Goal: Book appointment/travel/reservation

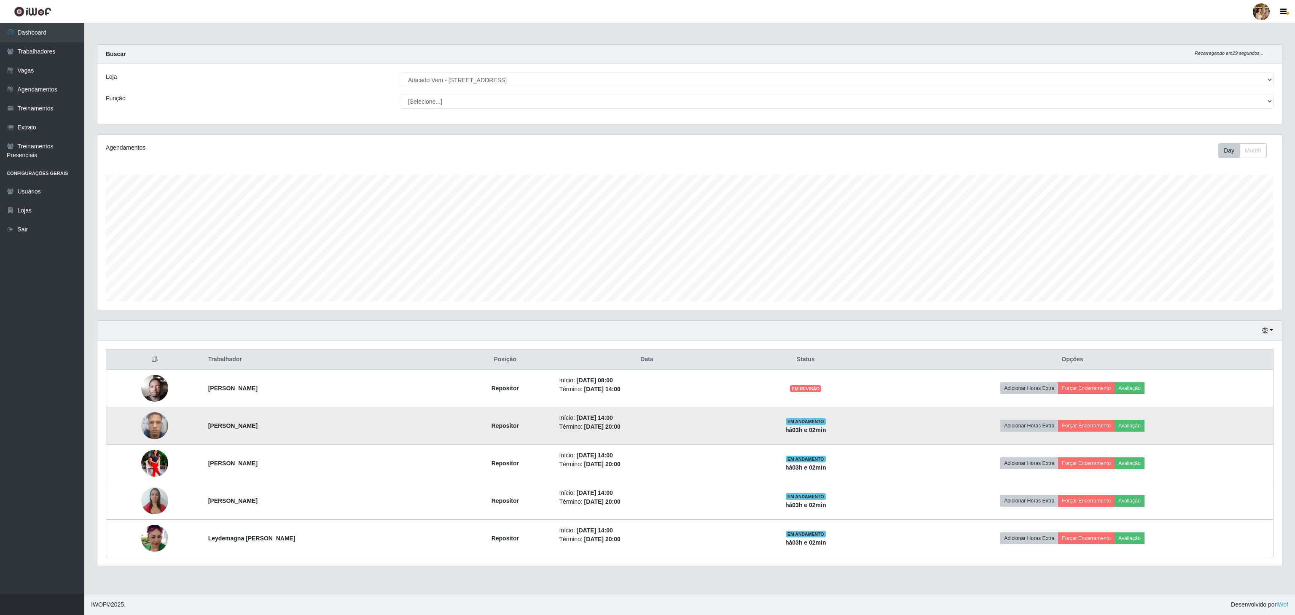
scroll to position [175, 1184]
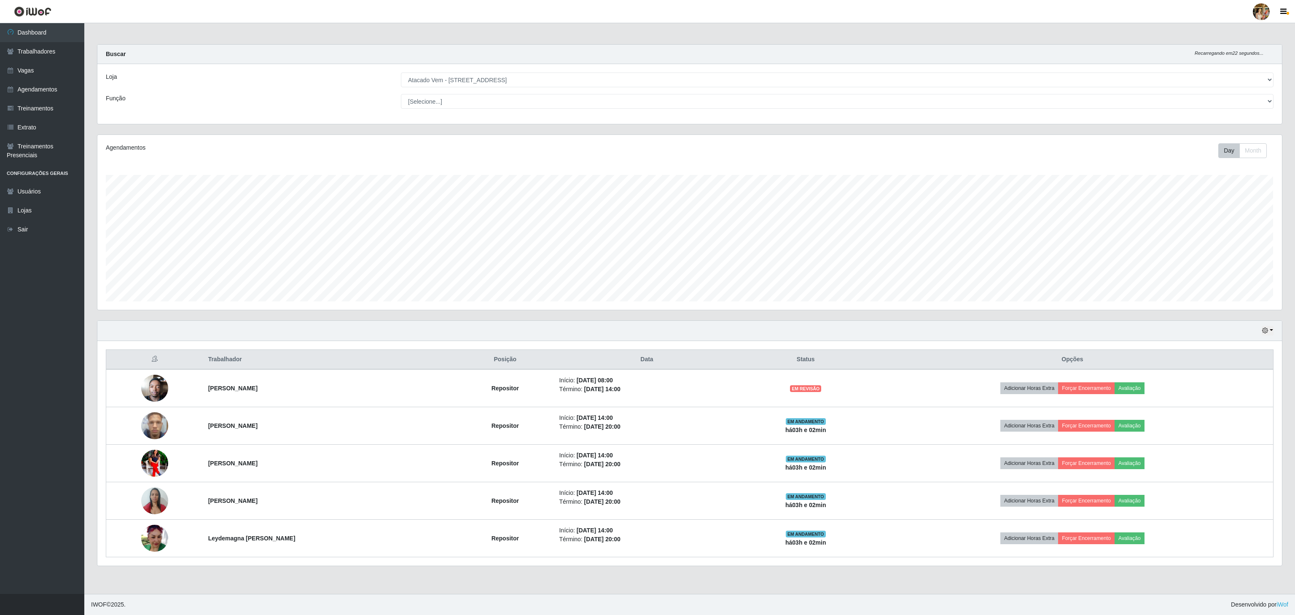
click at [239, 307] on div "Agendamentos Day Month 30/06 Agendamentos 36" at bounding box center [689, 222] width 1185 height 175
click at [462, 85] on select "[Selecione...] Atacado Vem - [GEOGRAPHIC_DATA] 30 Laranjeiras Velha Atacado Vem…" at bounding box center [837, 80] width 873 height 15
click at [401, 73] on select "[Selecione...] Atacado Vem - [GEOGRAPHIC_DATA] 30 Laranjeiras Velha Atacado Vem…" at bounding box center [837, 80] width 873 height 15
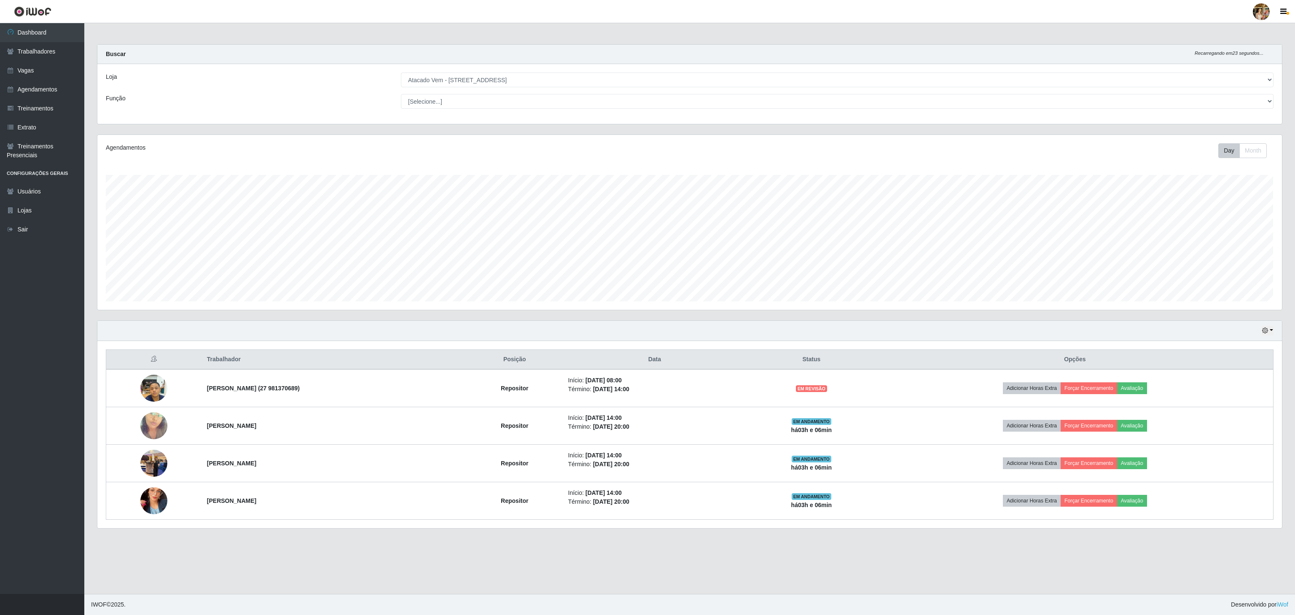
click at [776, 580] on main "Carregando... Buscar Recarregando em 23 segundos... Loja [Selecione...] Atacado…" at bounding box center [689, 308] width 1211 height 571
click at [451, 83] on select "[Selecione...] Atacado Vem - [GEOGRAPHIC_DATA] 30 Laranjeiras Velha Atacado Vem…" at bounding box center [837, 80] width 873 height 15
click at [401, 73] on select "[Selecione...] Atacado Vem - [GEOGRAPHIC_DATA] 30 Laranjeiras Velha Atacado Vem…" at bounding box center [837, 80] width 873 height 15
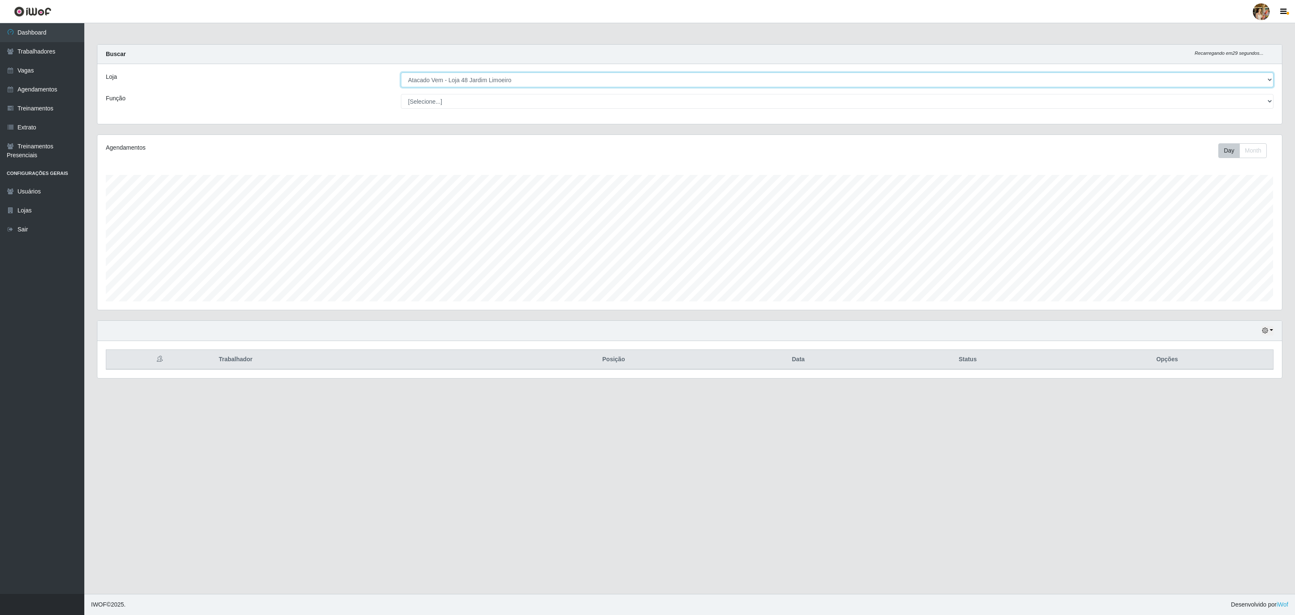
click at [473, 82] on select "[Selecione...] Atacado Vem - [GEOGRAPHIC_DATA] 30 Laranjeiras Velha Atacado Vem…" at bounding box center [837, 80] width 873 height 15
click at [401, 73] on select "[Selecione...] Atacado Vem - [GEOGRAPHIC_DATA] 30 Laranjeiras Velha Atacado Vem…" at bounding box center [837, 80] width 873 height 15
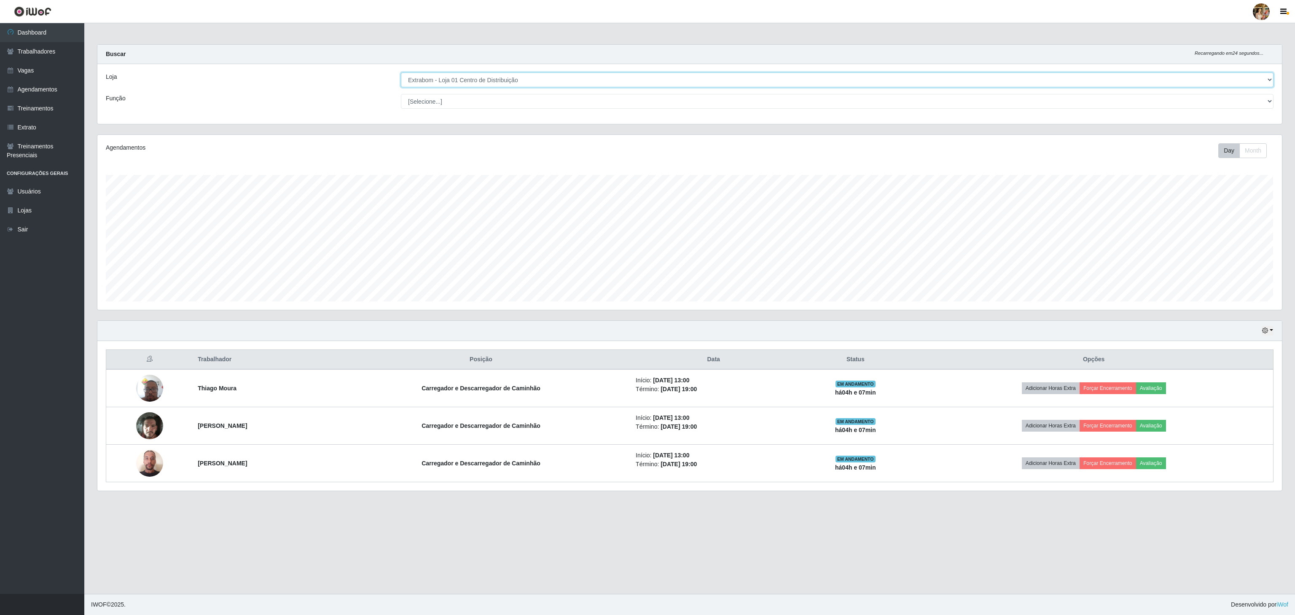
click at [487, 86] on select "[Selecione...] Atacado Vem - [GEOGRAPHIC_DATA] 30 Laranjeiras Velha Atacado Vem…" at bounding box center [837, 80] width 873 height 15
click at [401, 73] on select "[Selecione...] Atacado Vem - [GEOGRAPHIC_DATA] 30 Laranjeiras Velha Atacado Vem…" at bounding box center [837, 80] width 873 height 15
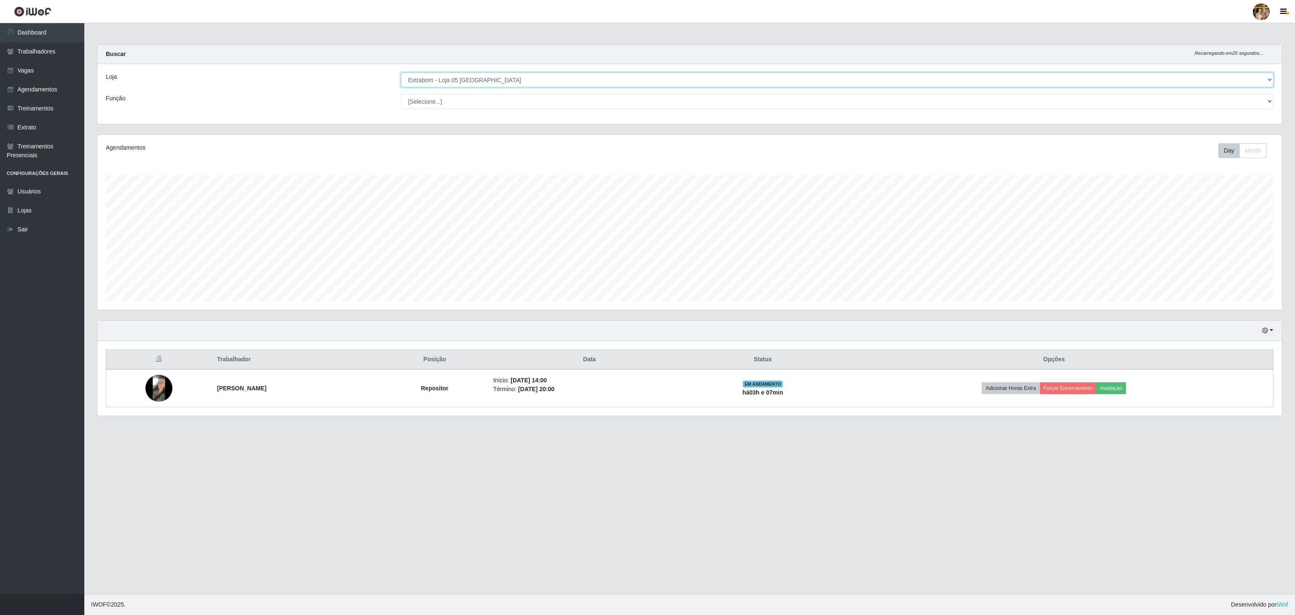
click at [476, 78] on select "[Selecione...] Atacado Vem - [GEOGRAPHIC_DATA] 30 Laranjeiras Velha Atacado Vem…" at bounding box center [837, 80] width 873 height 15
click at [401, 73] on select "[Selecione...] Atacado Vem - [GEOGRAPHIC_DATA] 30 Laranjeiras Velha Atacado Vem…" at bounding box center [837, 80] width 873 height 15
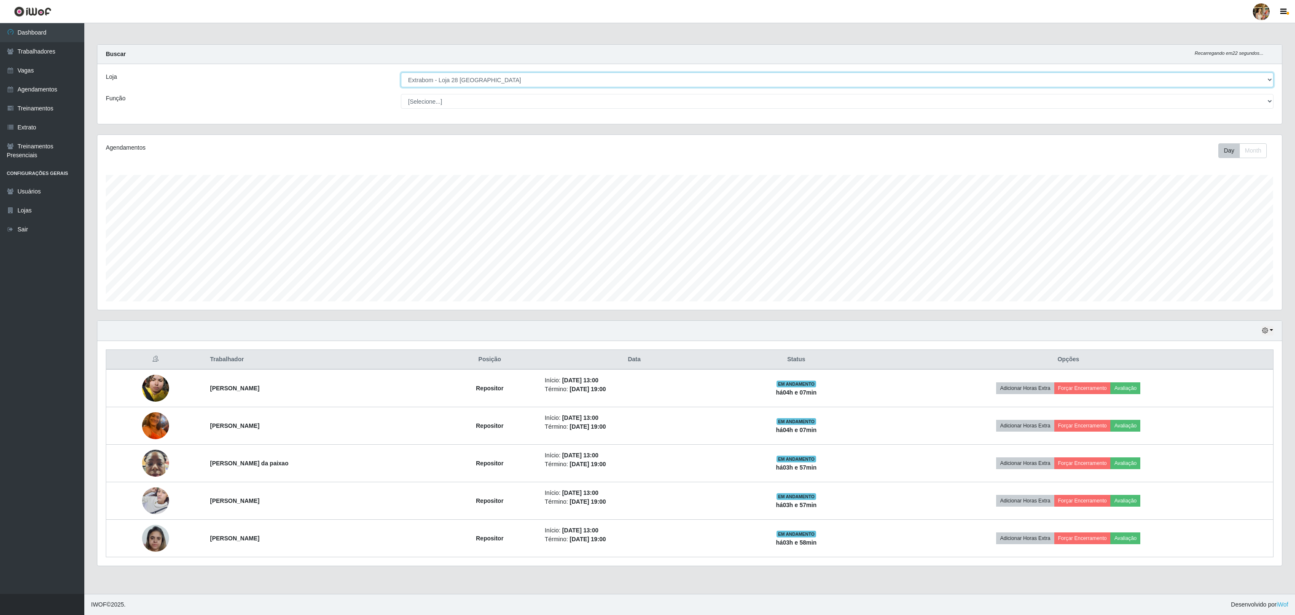
click at [446, 83] on select "[Selecione...] Atacado Vem - [GEOGRAPHIC_DATA] 30 Laranjeiras Velha Atacado Vem…" at bounding box center [837, 80] width 873 height 15
select select "470"
click at [401, 73] on select "[Selecione...] Atacado Vem - [GEOGRAPHIC_DATA] 30 Laranjeiras Velha Atacado Vem…" at bounding box center [837, 80] width 873 height 15
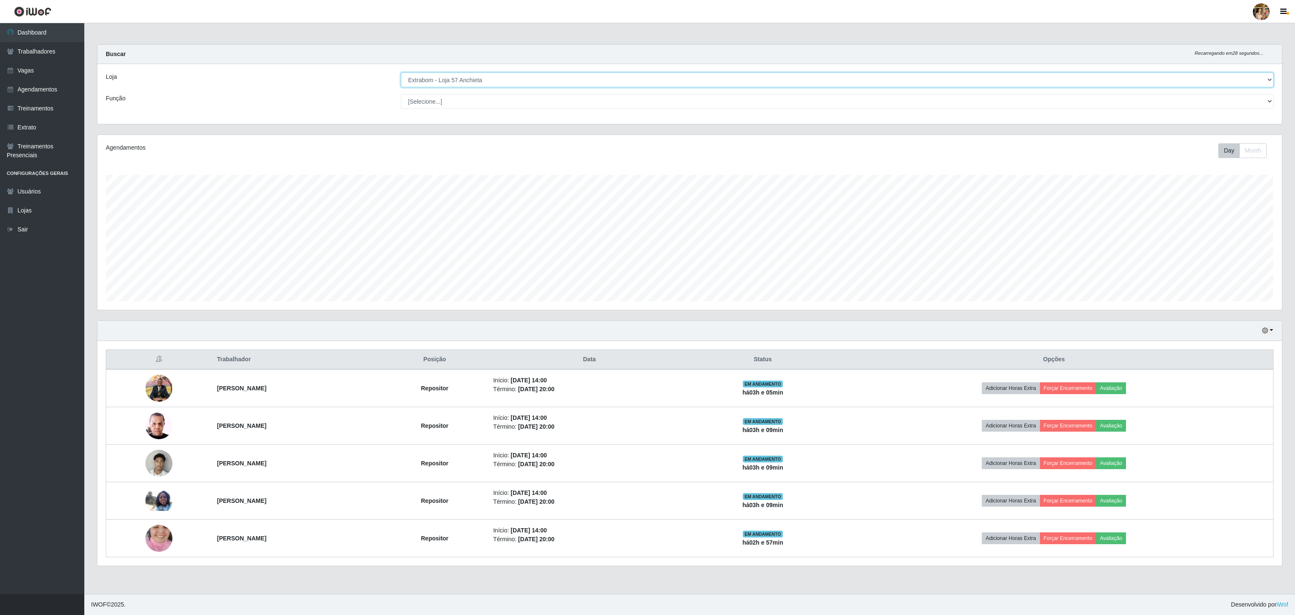
click at [486, 80] on select "[Selecione...] Atacado Vem - [GEOGRAPHIC_DATA] 30 Laranjeiras Velha Atacado Vem…" at bounding box center [837, 80] width 873 height 15
